Goal: Use online tool/utility: Utilize a website feature to perform a specific function

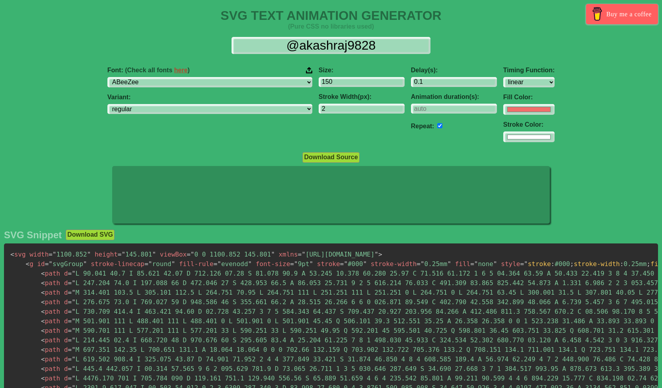
select select "linear"
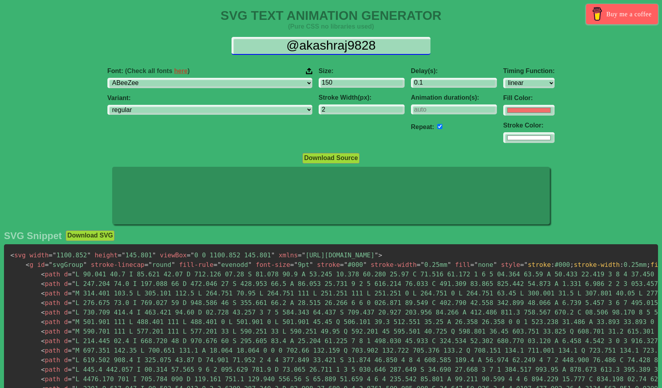
drag, startPoint x: 384, startPoint y: 45, endPoint x: 265, endPoint y: 50, distance: 119.4
click at [265, 50] on input "@akashraj9828" at bounding box center [330, 46] width 199 height 18
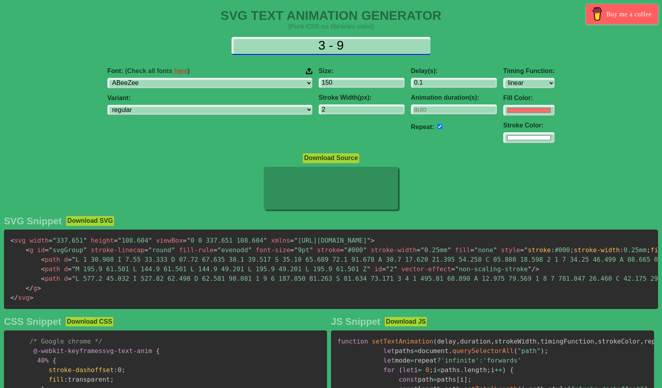
type input "3 - 9"
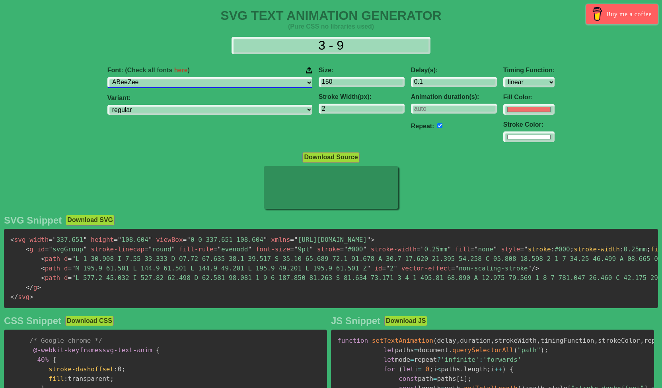
select select "ADLaM Display"
click option "ADLaM Display" at bounding box center [0, 0] width 0 height 0
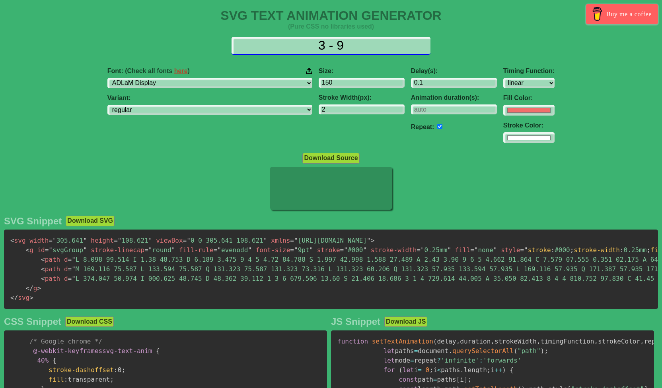
drag, startPoint x: 321, startPoint y: 42, endPoint x: 260, endPoint y: 43, distance: 60.8
click at [260, 43] on input "3 - 9" at bounding box center [330, 46] width 199 height 18
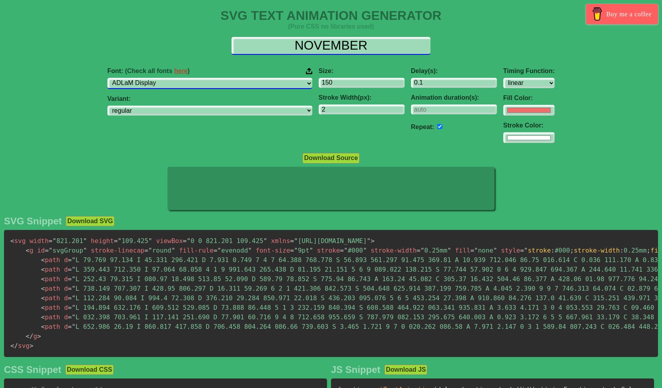
type input "NOVEMBER"
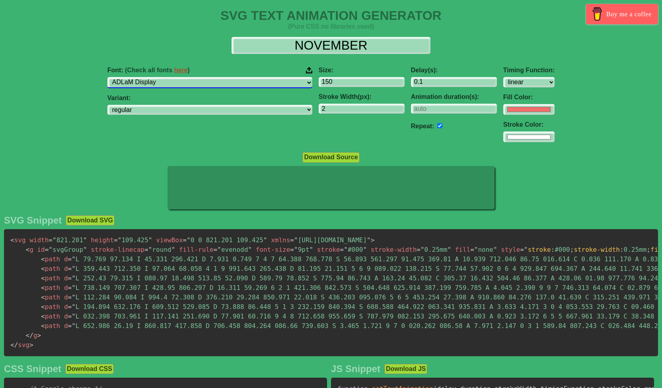
click at [107, 77] on select "ABeeZee ADLaM Display AR One Sans Abel Abhaya Libre Aboreto Abril Fatface Abyss…" at bounding box center [209, 82] width 205 height 11
click at [225, 80] on select "ABeeZee ADLaM Display AR One Sans Abel Abhaya Libre Aboreto Abril Fatface Abyss…" at bounding box center [209, 82] width 205 height 11
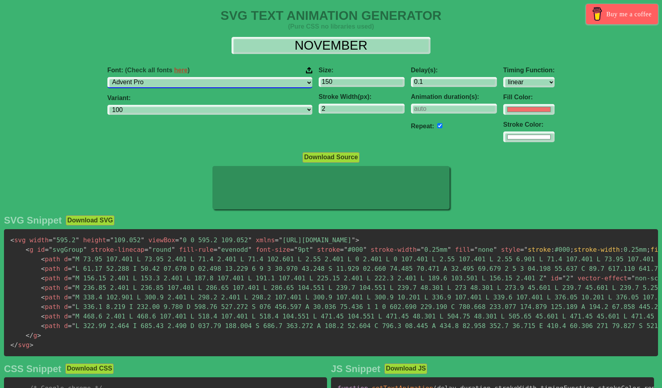
select select "Afacad"
select select "regular"
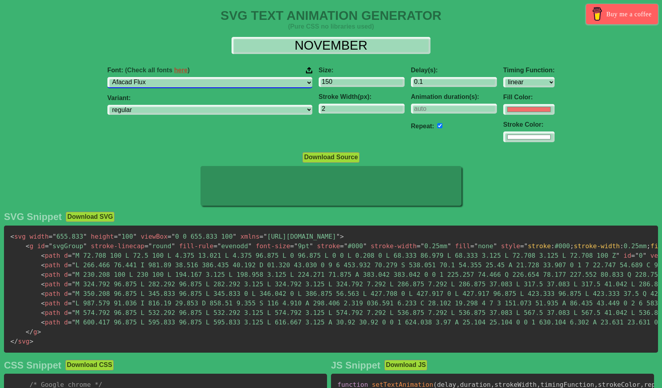
select select "Agbalumo"
select select "regular"
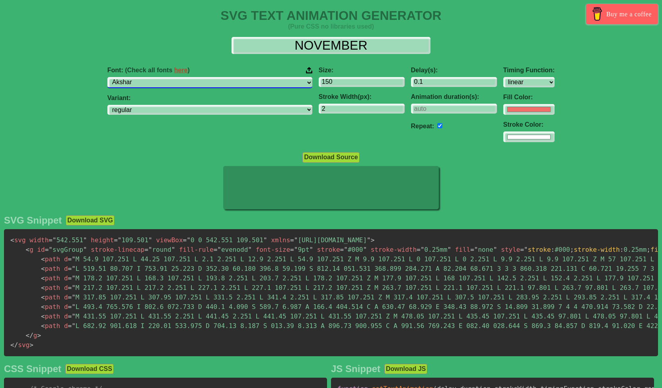
select select "Aladin"
select select "regular"
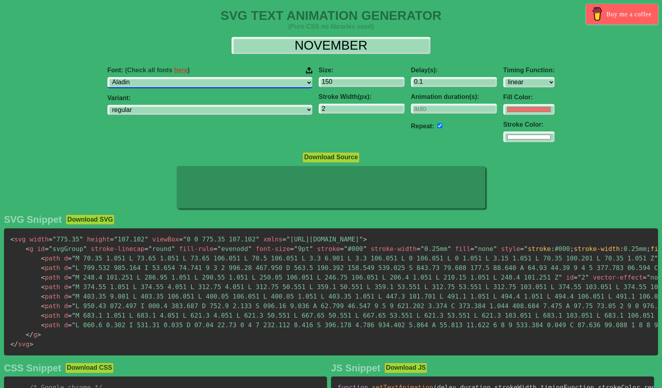
select select "[PERSON_NAME]"
select select "regular"
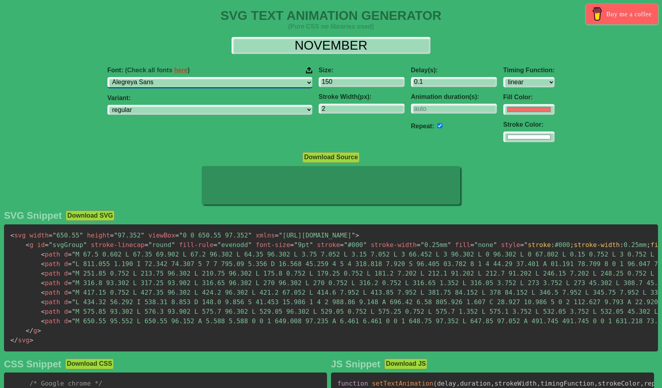
select select "Alegreya Sans SC"
select select "100"
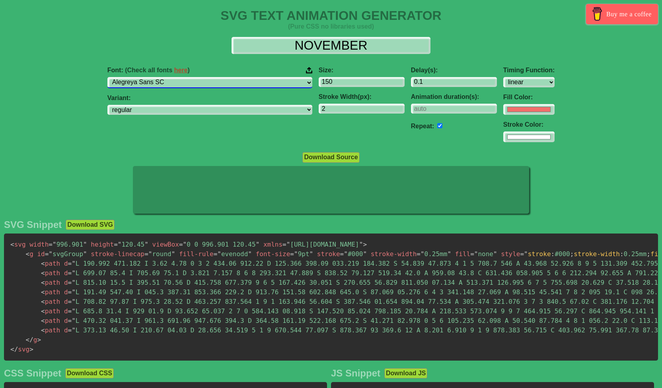
select select "[GEOGRAPHIC_DATA]"
select select "100"
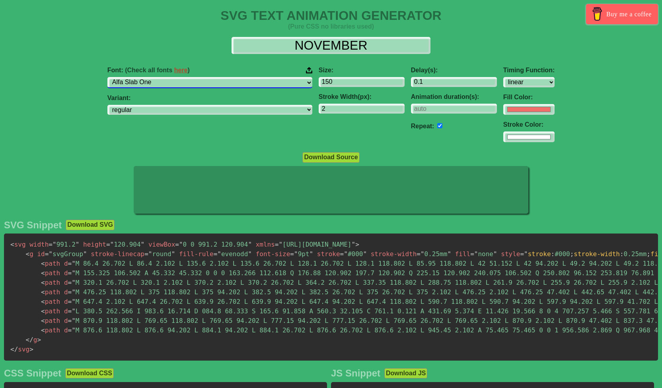
select select "Alice"
select select "regular"
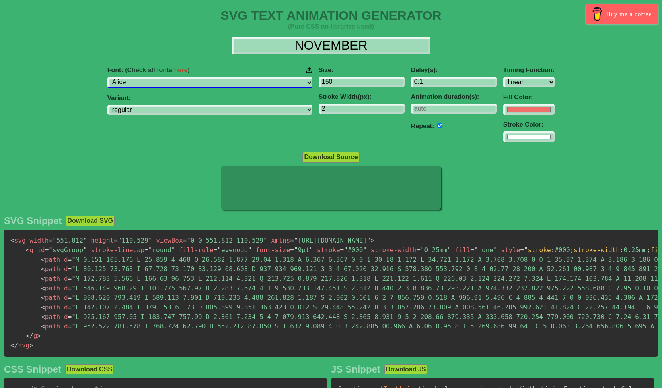
select select "Allerta"
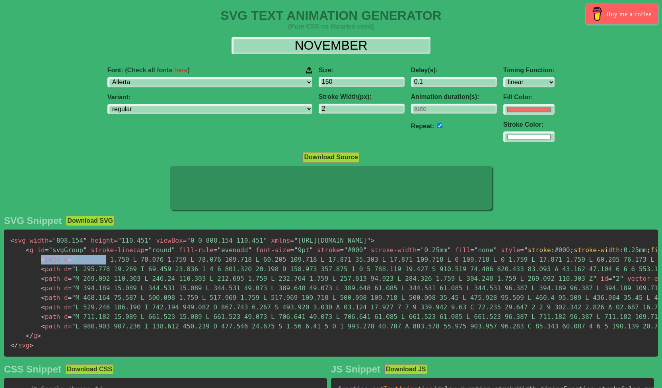
drag, startPoint x: 38, startPoint y: 266, endPoint x: 97, endPoint y: 259, distance: 60.0
click at [97, 259] on pre "< svg width = " 808.154 " height = " 110.451 " viewBox = " 0 0 808.154 110.451 …" at bounding box center [331, 293] width 654 height 127
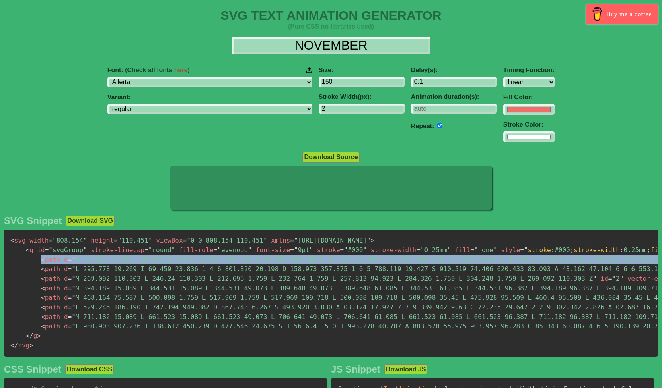
scroll to position [0, 150]
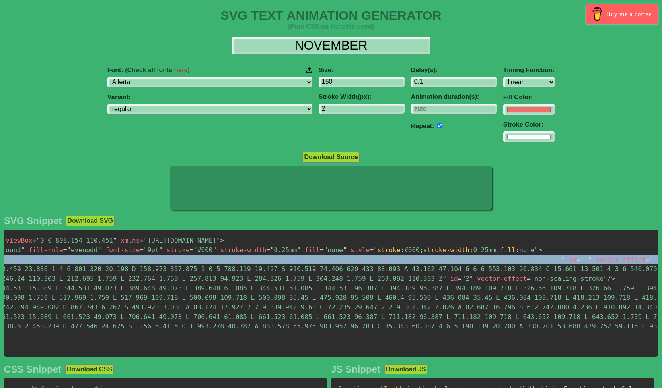
copy code "< path d = " M 60.205 1.759 L 78.076 1.759 L 78.076 109.718 L 60.205 109.718 L …"
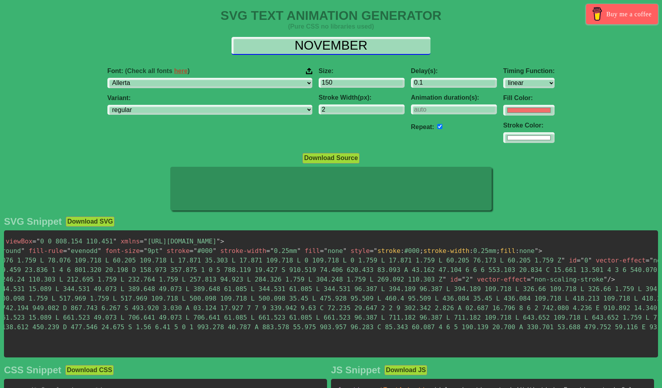
drag, startPoint x: 379, startPoint y: 43, endPoint x: 236, endPoint y: 42, distance: 143.5
click at [236, 42] on input "NOVEMBER" at bounding box center [330, 46] width 199 height 18
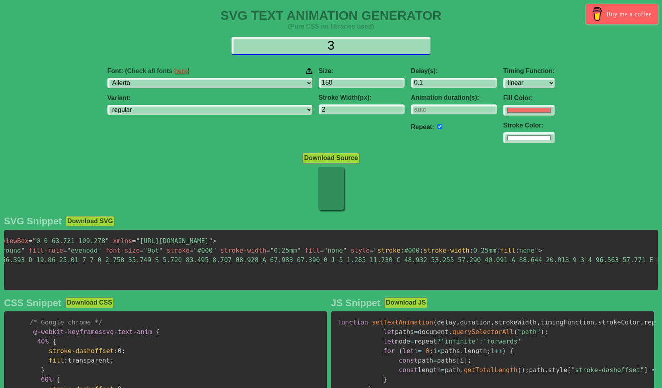
scroll to position [0, 0]
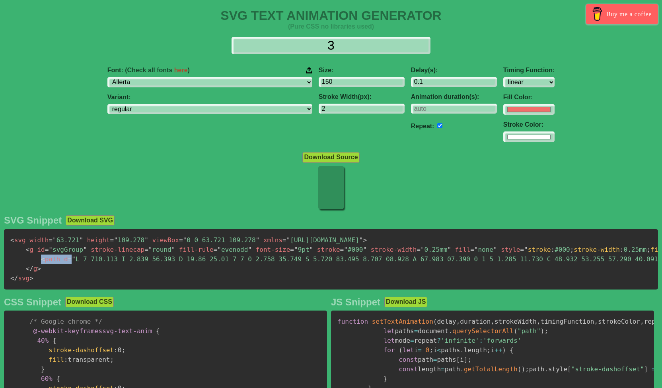
drag, startPoint x: 39, startPoint y: 264, endPoint x: 67, endPoint y: 265, distance: 28.2
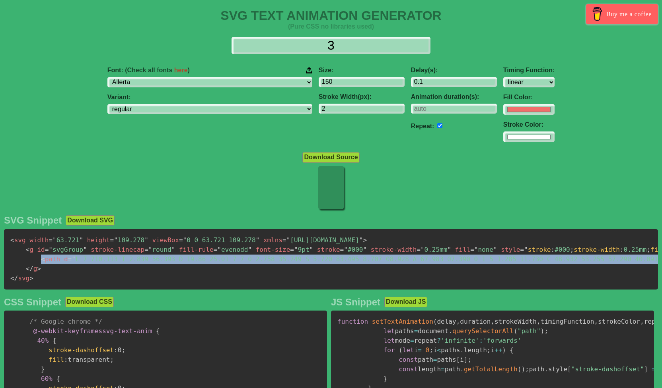
scroll to position [0, 8582]
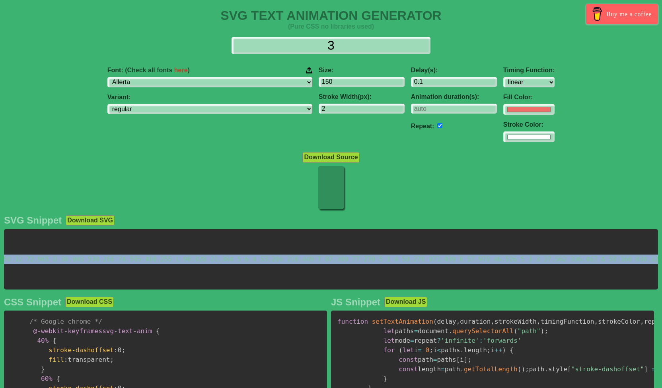
copy span "< path d = " M 0 104.151 L 3.955 91.553 A 21.74 21.74 0 0 1 6.445 93.164 Q 7.23…"
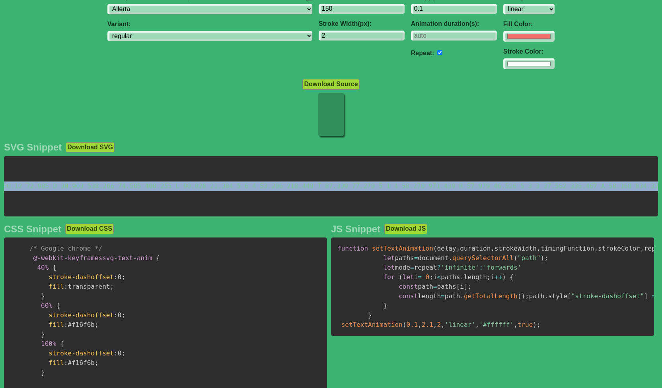
scroll to position [0, 0]
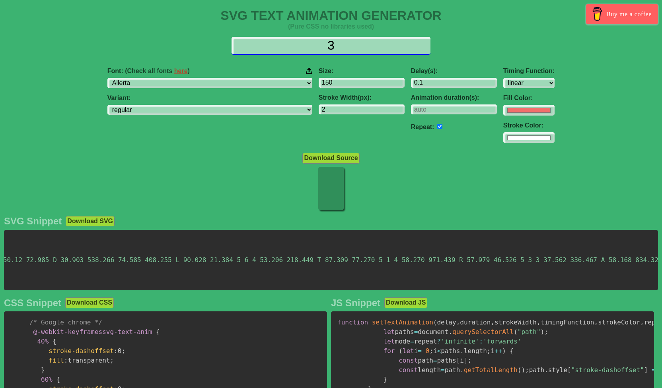
click at [338, 46] on input "3" at bounding box center [330, 46] width 199 height 18
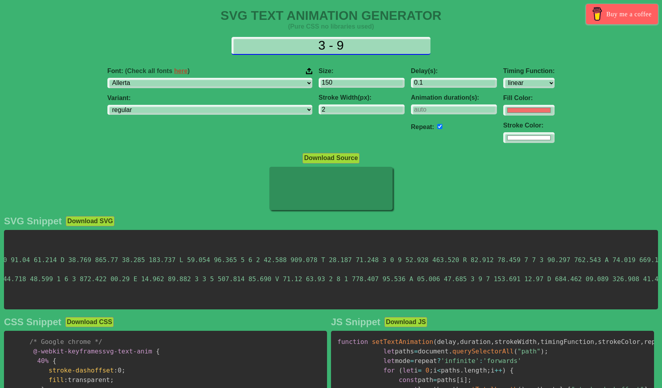
type input "3 - 9"
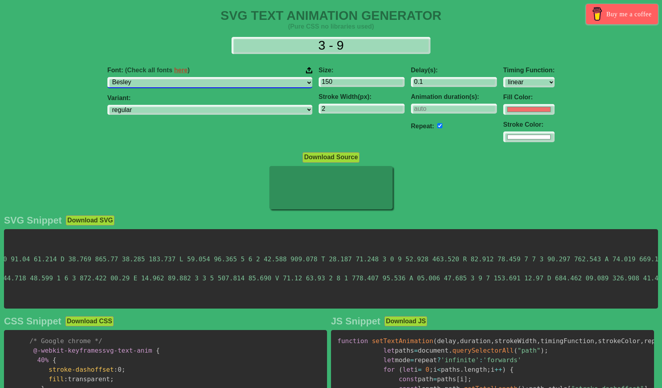
click option "Besley" at bounding box center [0, 0] width 0 height 0
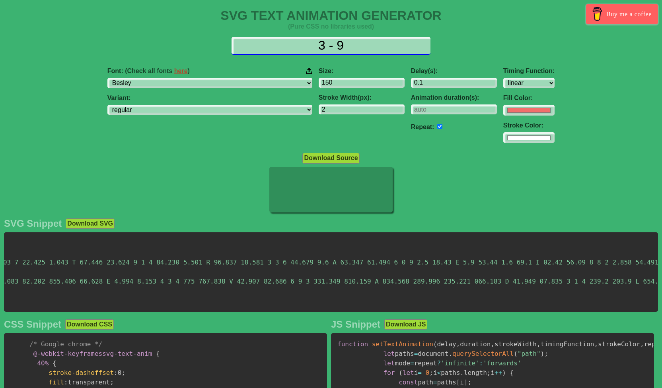
click at [325, 45] on input "3 - 9" at bounding box center [330, 46] width 199 height 18
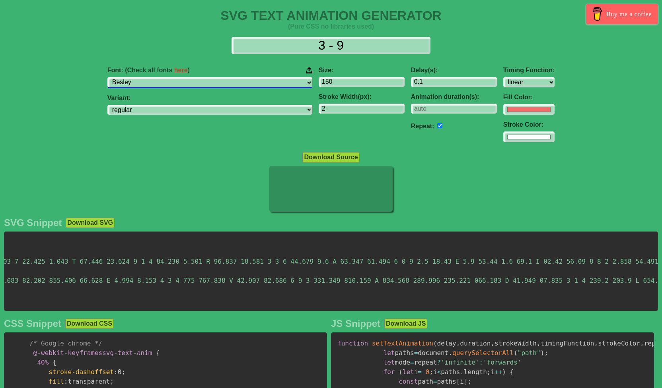
select select "Bungee"
click option "Bungee" at bounding box center [0, 0] width 0 height 0
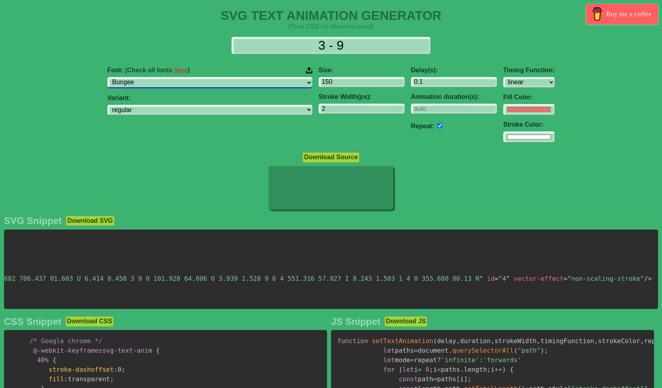
scroll to position [0, 6657]
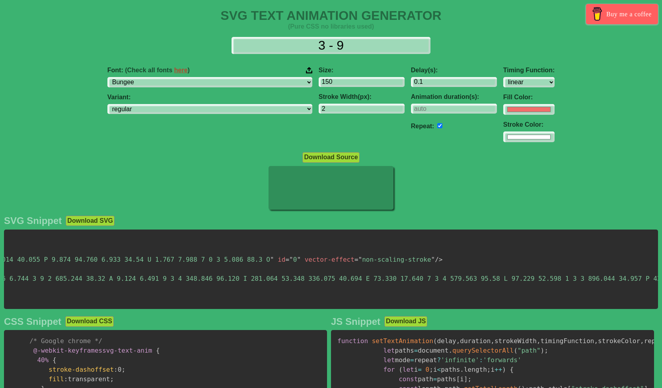
click at [90, 226] on button "Download SVG" at bounding box center [90, 221] width 49 height 10
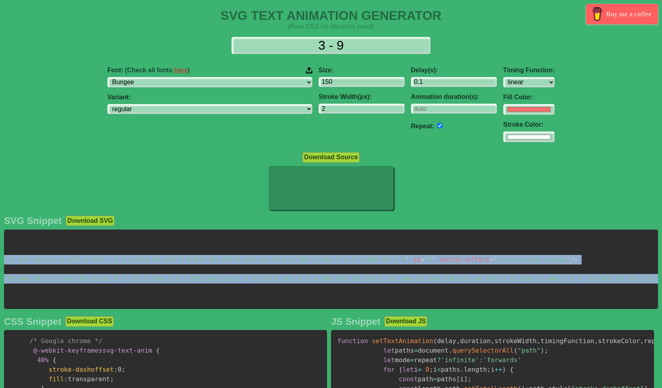
scroll to position [0, 6510]
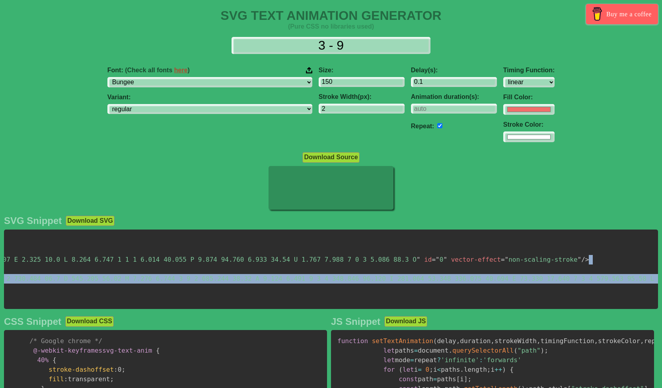
drag, startPoint x: 189, startPoint y: 293, endPoint x: 51, endPoint y: 266, distance: 140.5
click at [51, 266] on pre "< svg width = " 313.951 " height = " 110.251 " viewBox = " 0 0 313.951 110.251 …" at bounding box center [331, 270] width 654 height 80
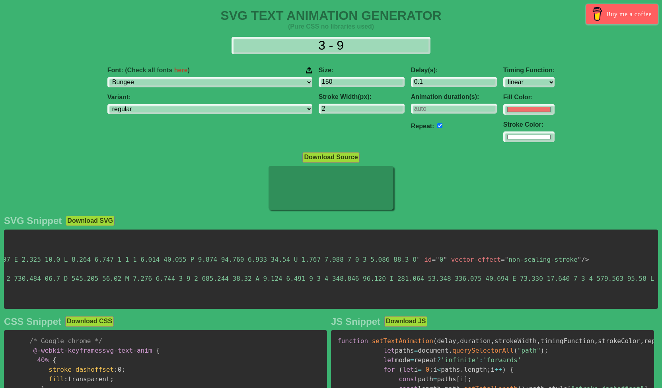
click at [52, 265] on pre "< svg width = " 313.951 " height = " 110.251 " viewBox = " 0 0 313.951 110.251 …" at bounding box center [331, 270] width 654 height 80
drag, startPoint x: 58, startPoint y: 291, endPoint x: 207, endPoint y: 280, distance: 149.1
click at [207, 280] on pre "< svg width = " 313.951 " height = " 110.251 " viewBox = " 0 0 313.951 110.251 …" at bounding box center [331, 270] width 654 height 80
click at [198, 287] on pre "< svg width = " 313.951 " height = " 110.251 " viewBox = " 0 0 313.951 110.251 …" at bounding box center [331, 270] width 654 height 80
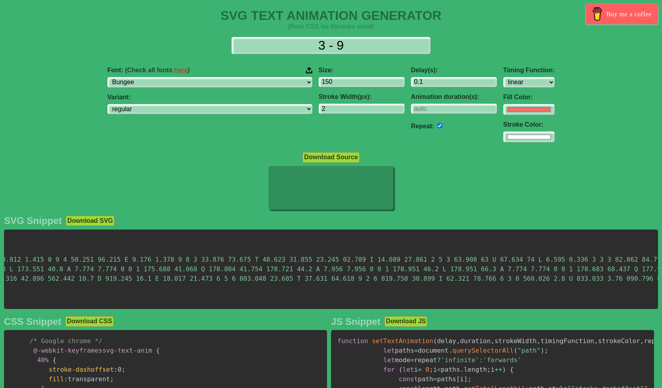
scroll to position [0, 0]
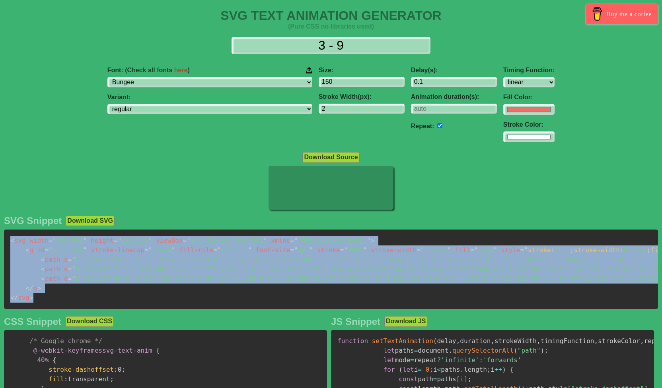
drag, startPoint x: 9, startPoint y: 244, endPoint x: 49, endPoint y: 299, distance: 68.6
click at [49, 299] on pre "< svg width = " 313.951 " height = " 110.251 " viewBox = " 0 0 313.951 110.251 …" at bounding box center [331, 270] width 654 height 80
copy code "< svg width = " 313.951 " height = " 110.251 " viewBox = " 0 0 313.951 110.251 …"
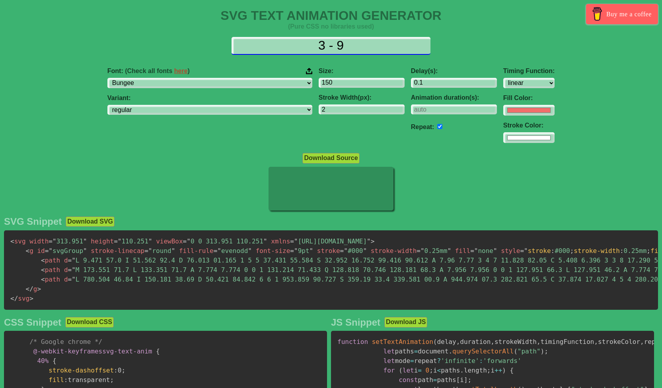
drag, startPoint x: 355, startPoint y: 49, endPoint x: 255, endPoint y: 56, distance: 100.0
click at [255, 55] on input "3 - 9" at bounding box center [330, 46] width 199 height 18
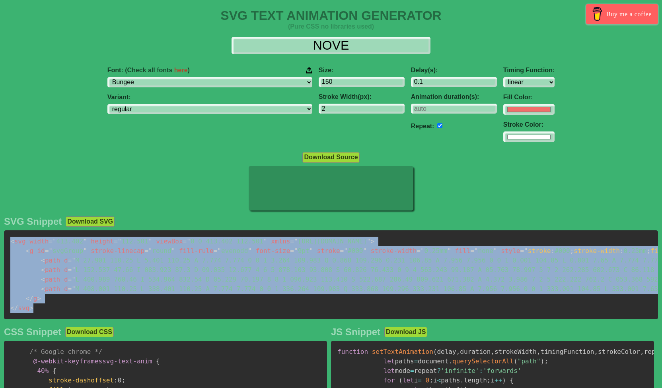
drag, startPoint x: 37, startPoint y: 314, endPoint x: 1, endPoint y: 238, distance: 84.5
click at [4, 238] on pre "< svg width = " 413.402 " height = " 112.501 " viewBox = " 0 0 413.402 112.501 …" at bounding box center [331, 275] width 654 height 89
copy code "< svg width = " 413.402 " height = " 112.501 " viewBox = " 0 0 413.402 112.501 …"
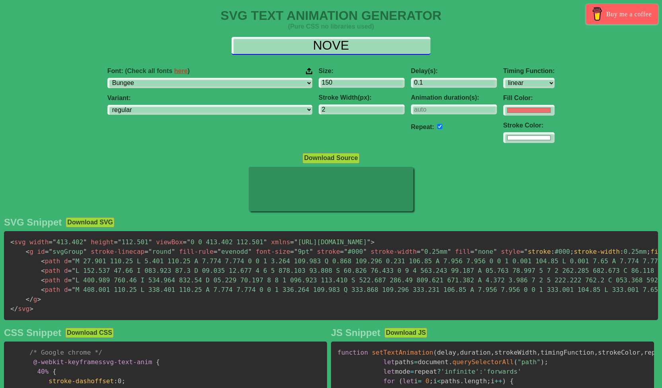
drag, startPoint x: 354, startPoint y: 49, endPoint x: 285, endPoint y: 45, distance: 69.3
click at [285, 45] on input "NOVE" at bounding box center [330, 46] width 199 height 18
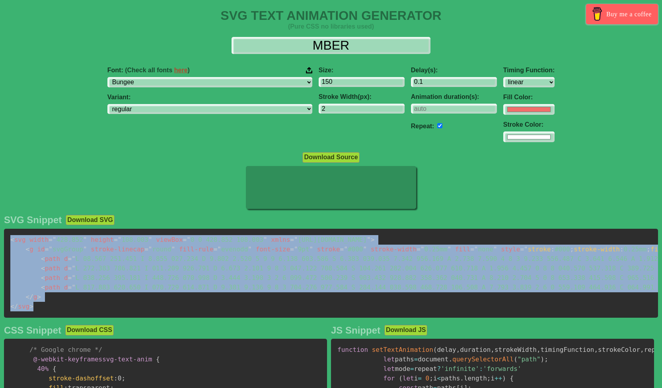
drag, startPoint x: 32, startPoint y: 313, endPoint x: 4, endPoint y: 240, distance: 78.3
click at [4, 240] on pre "< svg width = " 428.852 " height = " 108.003 " viewBox = " 0 0 428.852 108.003 …" at bounding box center [331, 273] width 654 height 89
copy code "< svg width = " 428.852 " height = " 108.003 " viewBox = " 0 0 428.852 108.003 …"
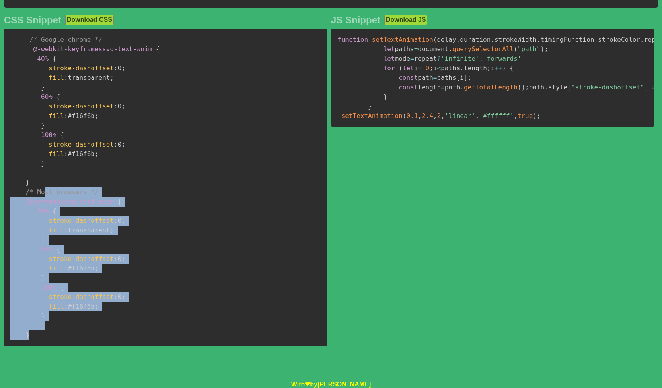
scroll to position [154, 0]
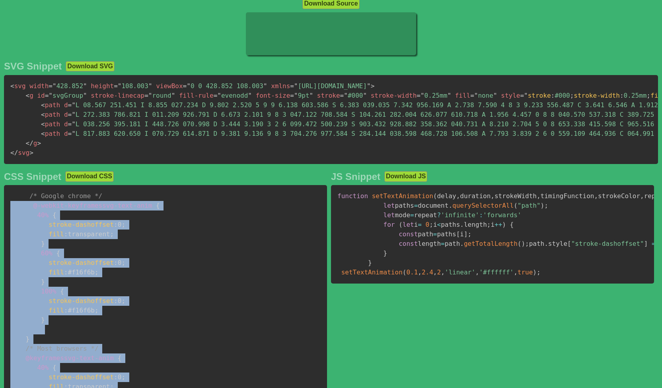
drag, startPoint x: 40, startPoint y: 334, endPoint x: 8, endPoint y: 206, distance: 131.5
click at [8, 206] on pre "/* Google chrome */ @-webkit-keyframes svg-text-anim { 40% { stroke-dashoffset …" at bounding box center [165, 344] width 323 height 318
copy code "@-webkit-keyframes svg-text-anim { 40% { stroke-dashoffset : 0 ; fill : transpa…"
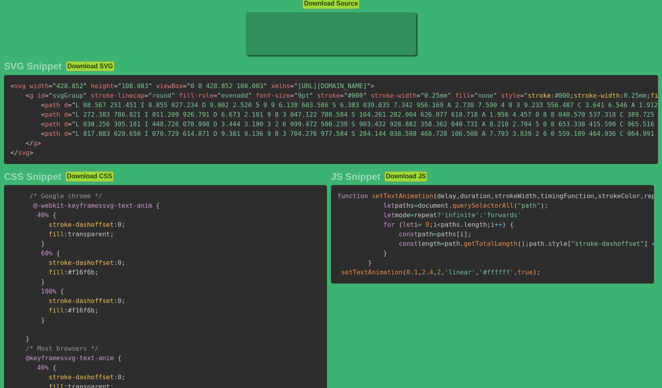
click at [110, 241] on pre "/* Google chrome */ @-webkit-keyframes svg-text-anim { 40% { stroke-dashoffset …" at bounding box center [165, 344] width 323 height 318
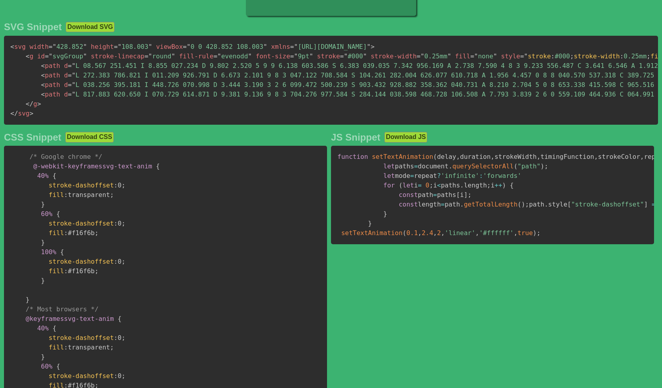
scroll to position [165, 0]
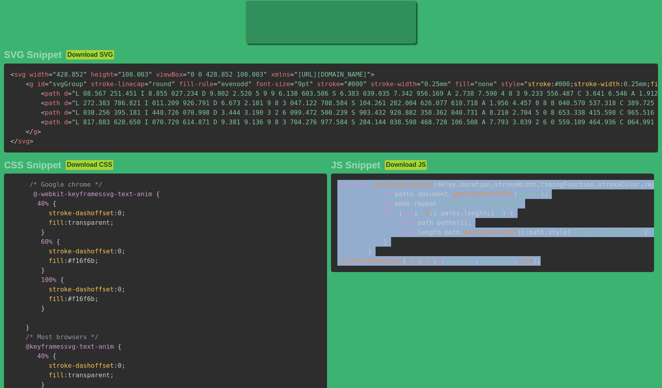
drag, startPoint x: 337, startPoint y: 188, endPoint x: 538, endPoint y: 322, distance: 241.7
click at [538, 272] on pre "function setTextAnimation ( delay , duration , strokeWidth , timingFunction , s…" at bounding box center [492, 223] width 323 height 99
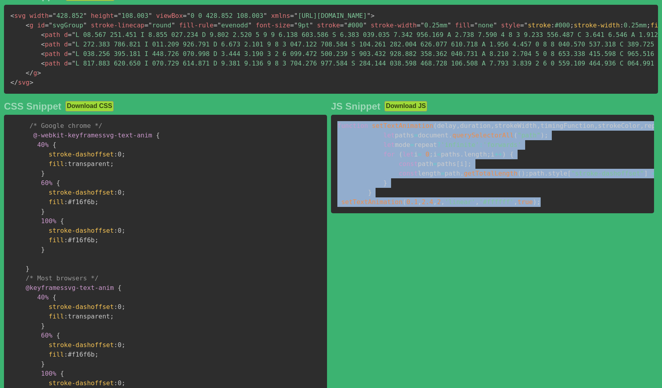
scroll to position [248, 0]
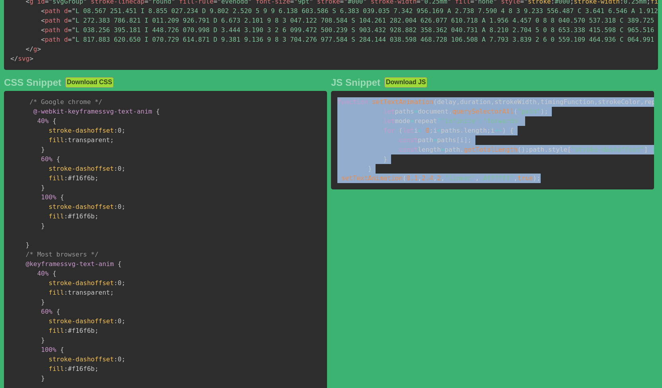
copy code "function setTextAnimation ( delay , duration , strokeWidth , timingFunction , s…"
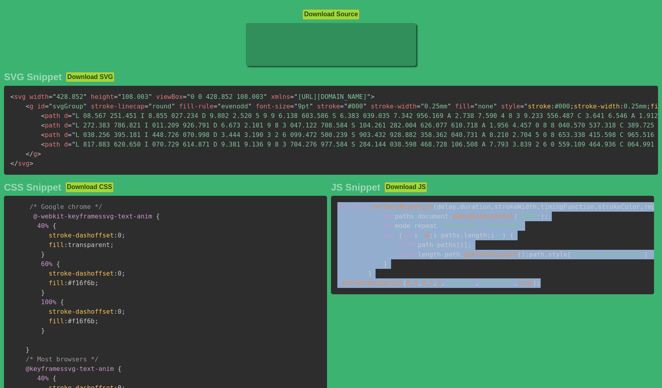
scroll to position [83, 0]
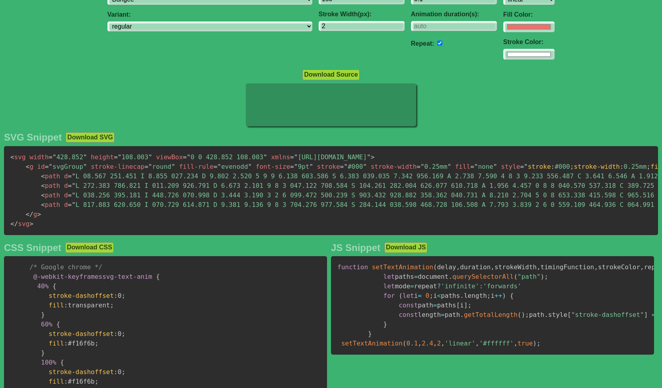
click at [101, 205] on pre "< svg width = " 428.852 " height = " 108.003 " viewBox = " 0 0 428.852 108.003 …" at bounding box center [331, 190] width 654 height 89
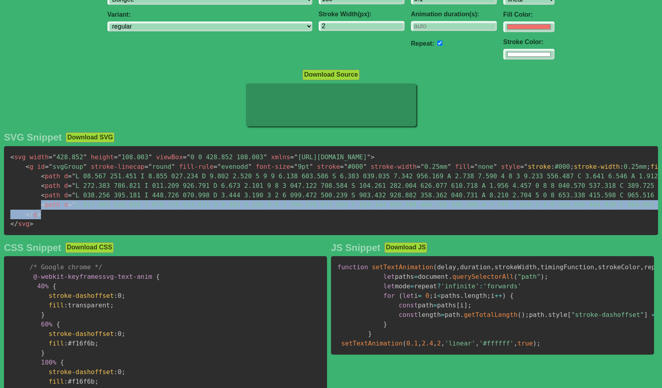
drag, startPoint x: 81, startPoint y: 212, endPoint x: 103, endPoint y: 214, distance: 22.0
click at [103, 214] on pre "< svg width = " 428.852 " height = " 108.003 " viewBox = " 0 0 428.852 108.003 …" at bounding box center [331, 190] width 654 height 89
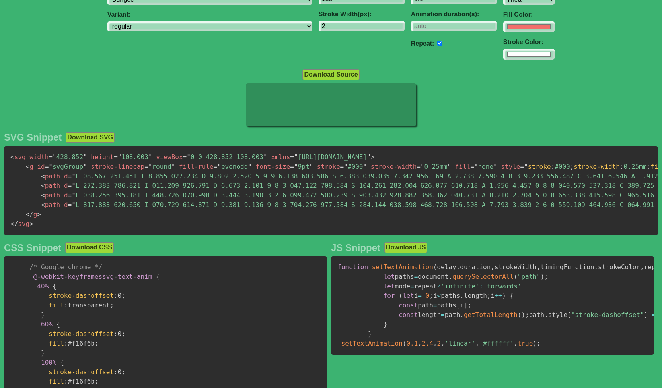
click at [103, 214] on pre "< svg width = " 428.852 " height = " 108.003 " viewBox = " 0 0 428.852 108.003 …" at bounding box center [331, 190] width 654 height 89
drag, startPoint x: 38, startPoint y: 208, endPoint x: 84, endPoint y: 209, distance: 46.1
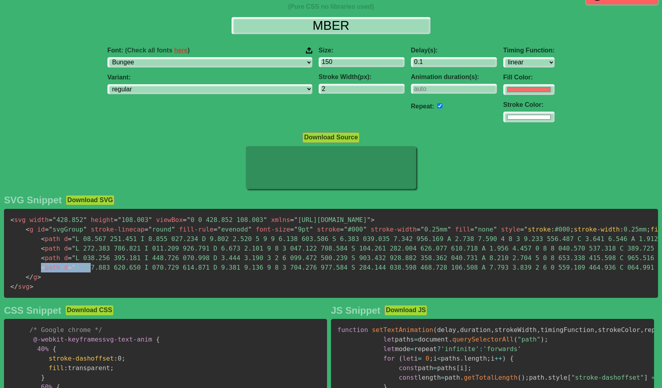
scroll to position [0, 0]
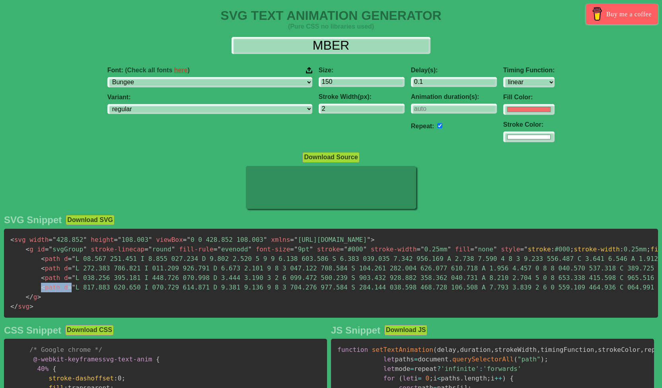
drag, startPoint x: 37, startPoint y: 293, endPoint x: 68, endPoint y: 291, distance: 30.6
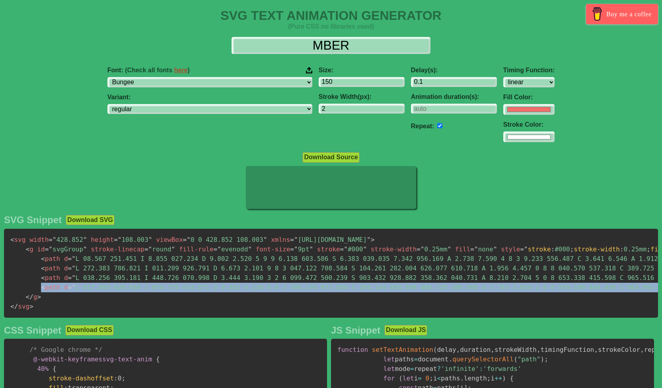
scroll to position [0, 5454]
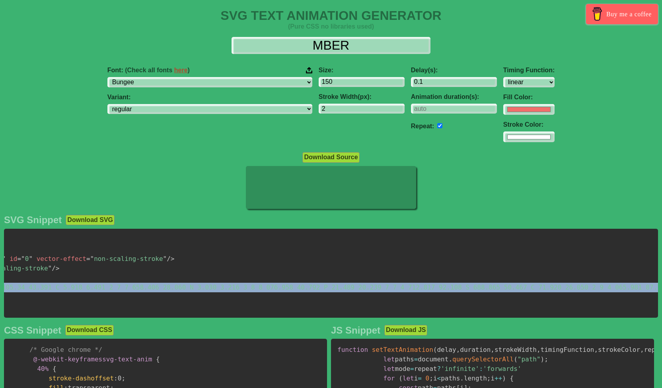
copy code "< path d = " M 362.701 108.002 L 339.601 108.002 A 7.774 7.774 0 0 1 337.464 10…"
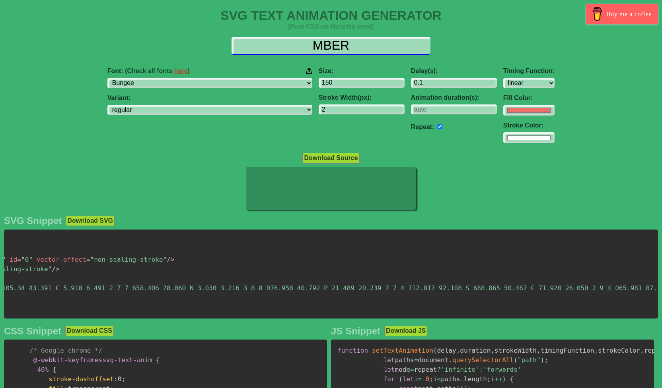
drag, startPoint x: 357, startPoint y: 45, endPoint x: 289, endPoint y: 43, distance: 67.6
click at [289, 43] on input "MBER" at bounding box center [330, 46] width 199 height 18
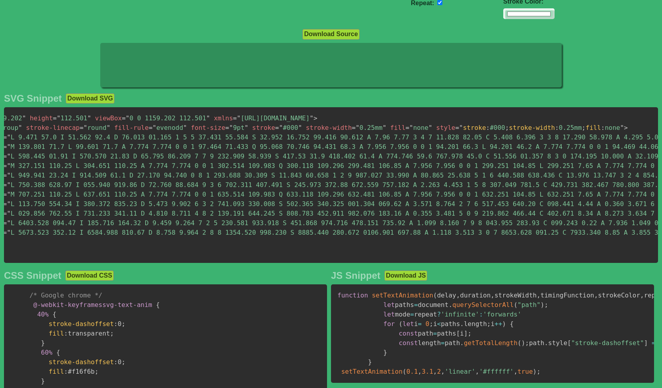
scroll to position [0, 0]
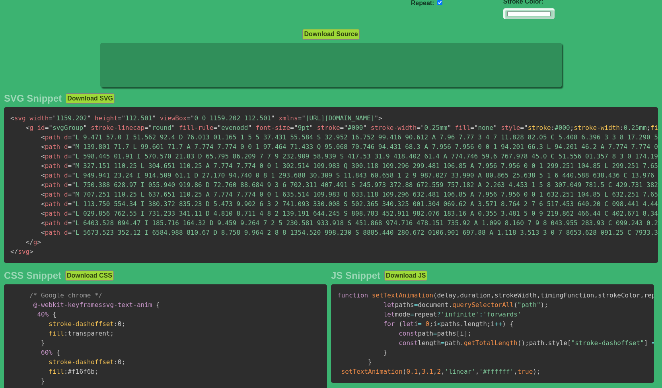
type input "[DATE]-[DATE]"
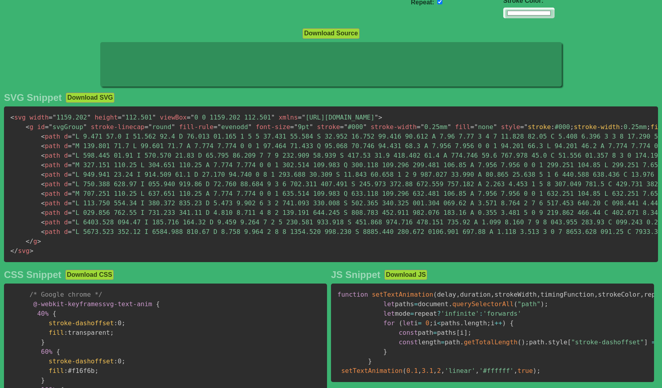
scroll to position [123, 0]
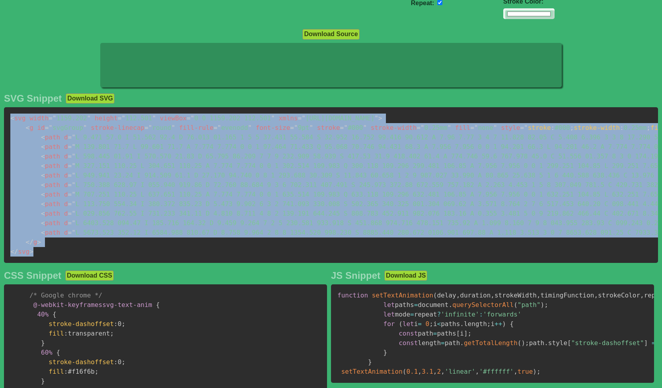
drag, startPoint x: 41, startPoint y: 254, endPoint x: 2, endPoint y: 122, distance: 136.9
click at [4, 122] on pre "< svg width = " 1159.202 " height = " 112.501 " viewBox = " 0 0 1159.202 112.50…" at bounding box center [331, 185] width 654 height 156
copy code "< svg width = " 1159.202 " height = " 112.501 " viewBox = " 0 0 1159.202 112.50…"
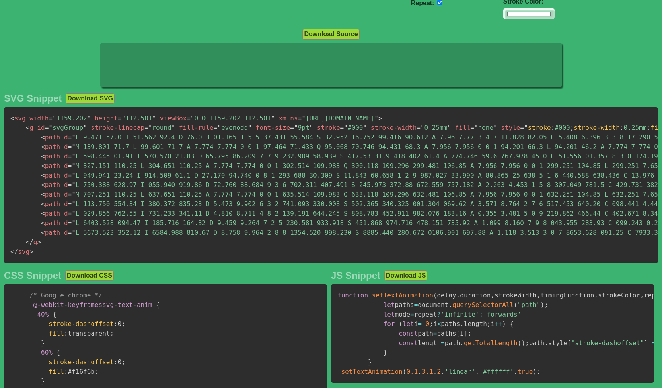
click at [74, 53] on div at bounding box center [331, 66] width 662 height 47
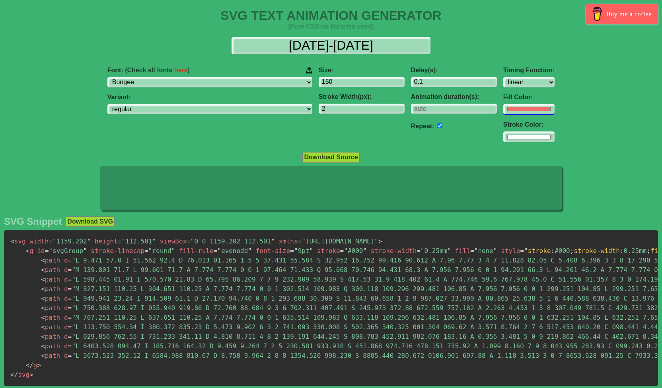
click at [503, 112] on input "#f16f6b" at bounding box center [528, 109] width 51 height 11
type input "#000000"
click at [503, 115] on input "#ffffff" at bounding box center [528, 109] width 51 height 11
type input "#000000"
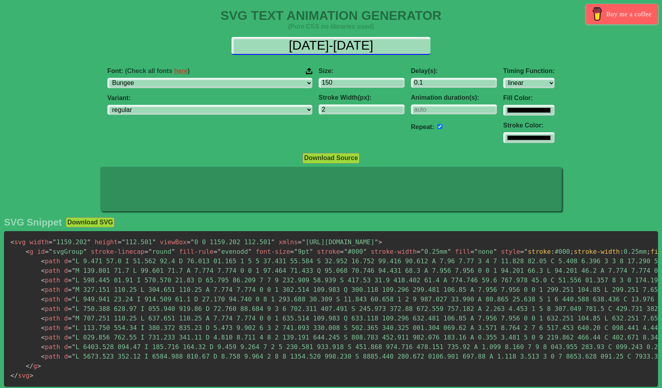
drag, startPoint x: 301, startPoint y: 46, endPoint x: 380, endPoint y: 40, distance: 79.3
click at [380, 40] on input "[DATE]-[DATE]" at bounding box center [330, 46] width 199 height 18
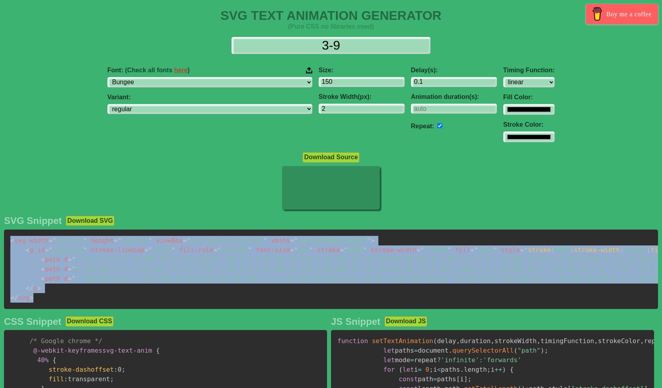
drag, startPoint x: 40, startPoint y: 305, endPoint x: 0, endPoint y: 235, distance: 80.7
click at [4, 235] on pre "< svg width = " 246.451 " height = " 110.251 " viewBox = " 0 0 246.451 110.251 …" at bounding box center [331, 270] width 654 height 80
copy code "< svg width = " 246.451 " height = " 110.251 " viewBox = " 0 0 246.451 110.251 …"
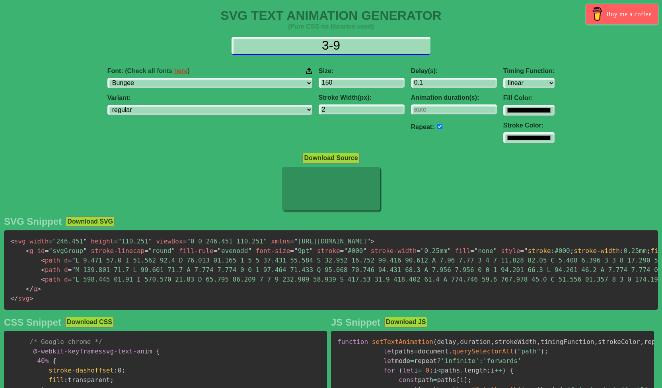
drag, startPoint x: 348, startPoint y: 46, endPoint x: 293, endPoint y: 45, distance: 54.5
click at [294, 45] on input "3-9" at bounding box center [330, 46] width 199 height 18
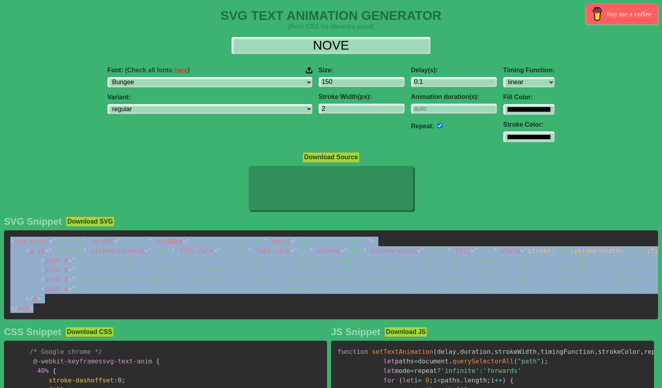
drag, startPoint x: 44, startPoint y: 318, endPoint x: 5, endPoint y: 244, distance: 82.7
click at [5, 244] on pre "< svg width = " 413.402 " height = " 112.501 " viewBox = " 0 0 413.402 112.501 …" at bounding box center [331, 275] width 654 height 89
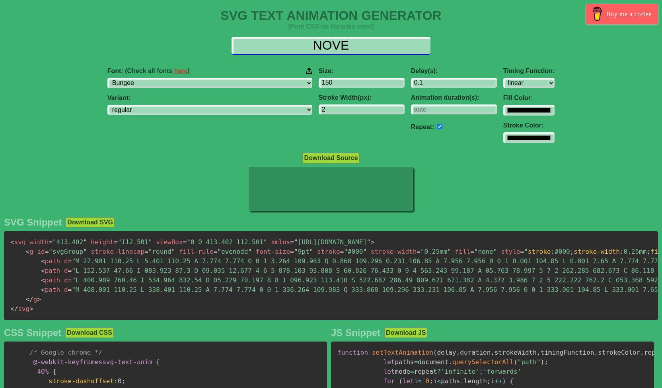
drag, startPoint x: 280, startPoint y: 51, endPoint x: 285, endPoint y: 50, distance: 5.2
click at [278, 51] on input "NOVE" at bounding box center [330, 46] width 199 height 18
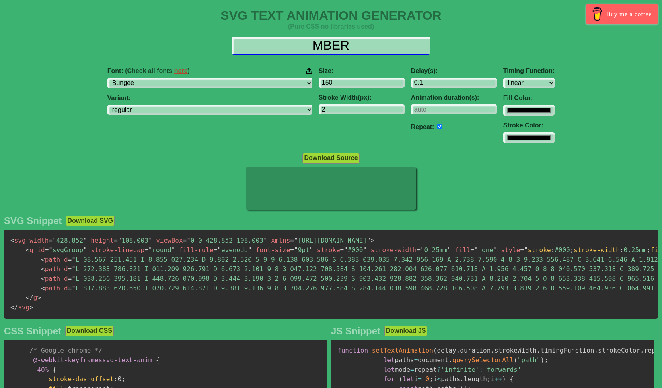
type input "MBER"
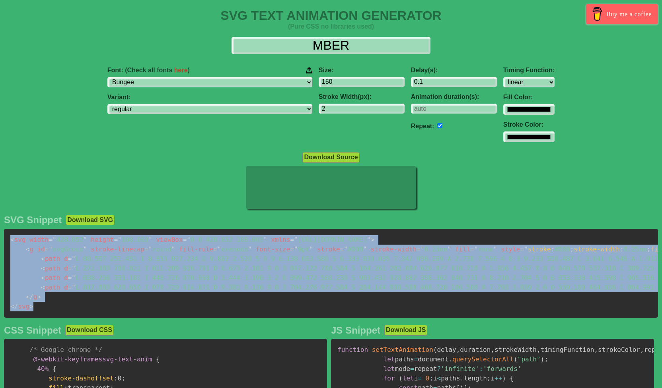
drag, startPoint x: 40, startPoint y: 311, endPoint x: 4, endPoint y: 241, distance: 78.6
click at [4, 241] on pre "< svg width = " 428.852 " height = " 108.003 " viewBox = " 0 0 428.852 108.003 …" at bounding box center [331, 273] width 654 height 89
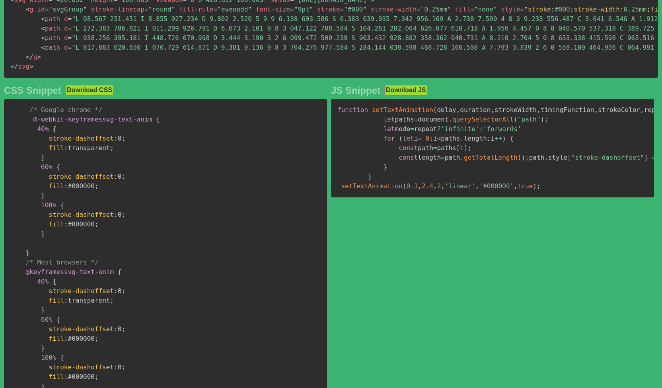
scroll to position [195, 0]
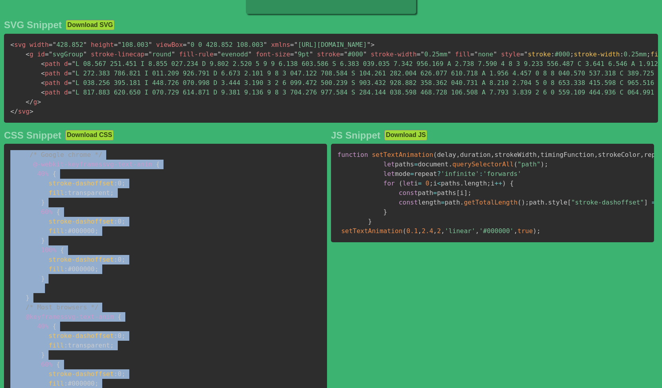
drag, startPoint x: 33, startPoint y: 332, endPoint x: 5, endPoint y: 161, distance: 172.5
click at [5, 161] on pre "/* Google chrome */ @-webkit-keyframes svg-text-anim { 40% { stroke-dashoffset …" at bounding box center [165, 303] width 323 height 318
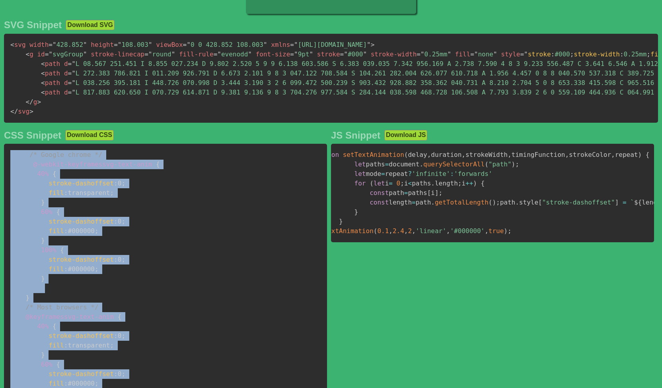
scroll to position [0, 0]
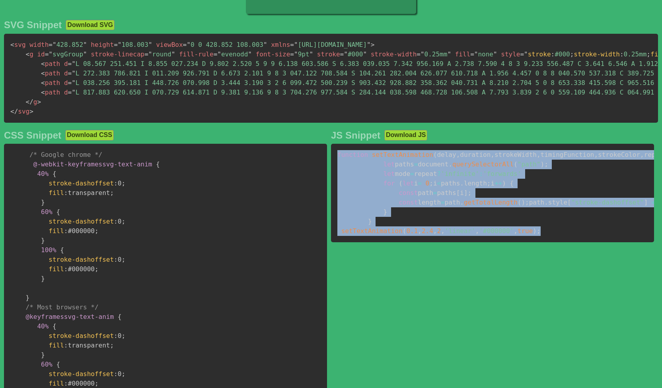
drag, startPoint x: 501, startPoint y: 281, endPoint x: 335, endPoint y: 160, distance: 205.5
click at [335, 160] on pre "function setTextAnimation ( delay , duration , strokeWidth , timingFunction , s…" at bounding box center [492, 193] width 323 height 99
